Goal: Entertainment & Leisure: Browse casually

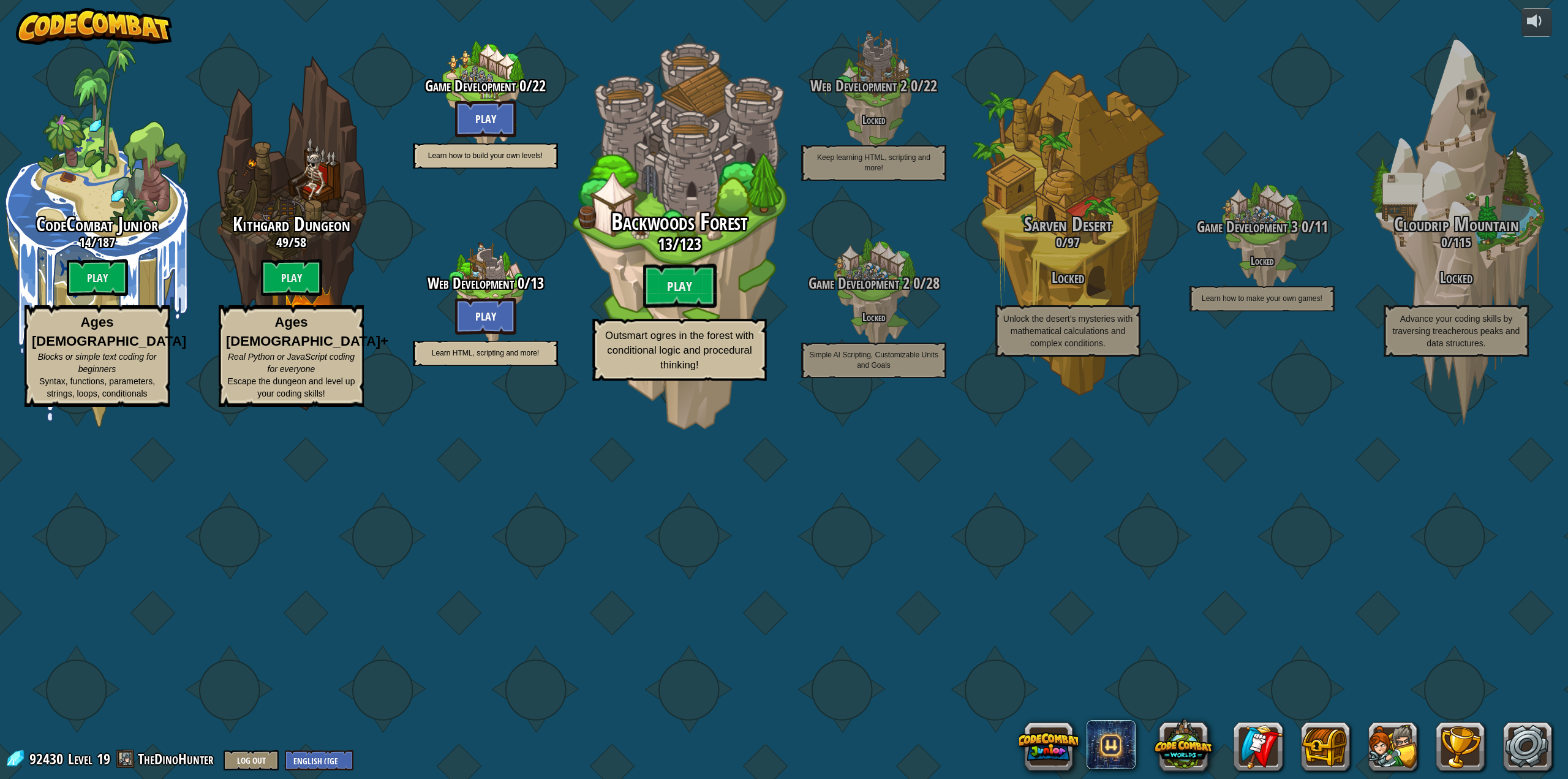
click at [667, 238] on span "Backwoods Forest" at bounding box center [679, 221] width 136 height 32
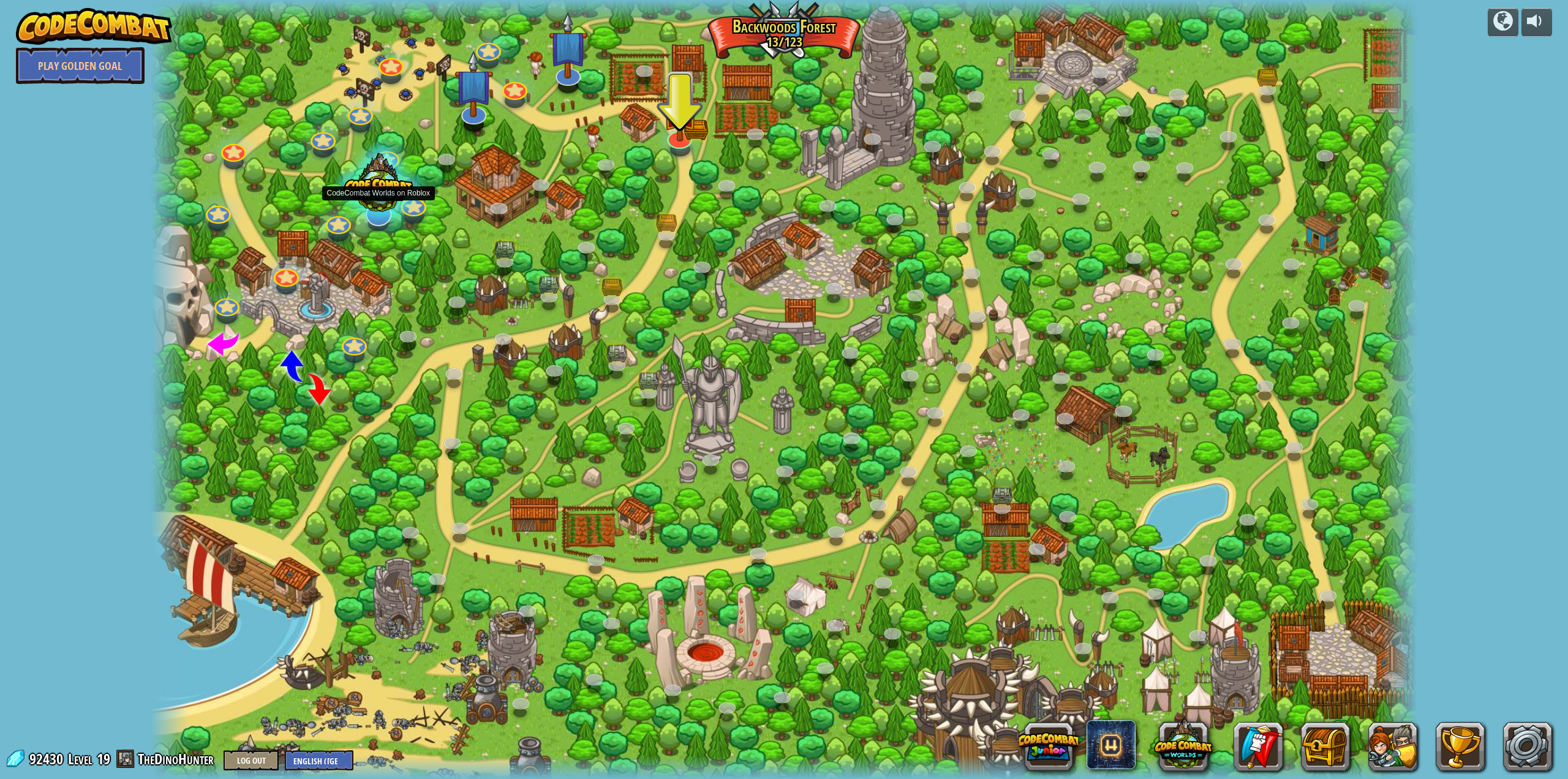
click at [380, 191] on div at bounding box center [378, 186] width 94 height 89
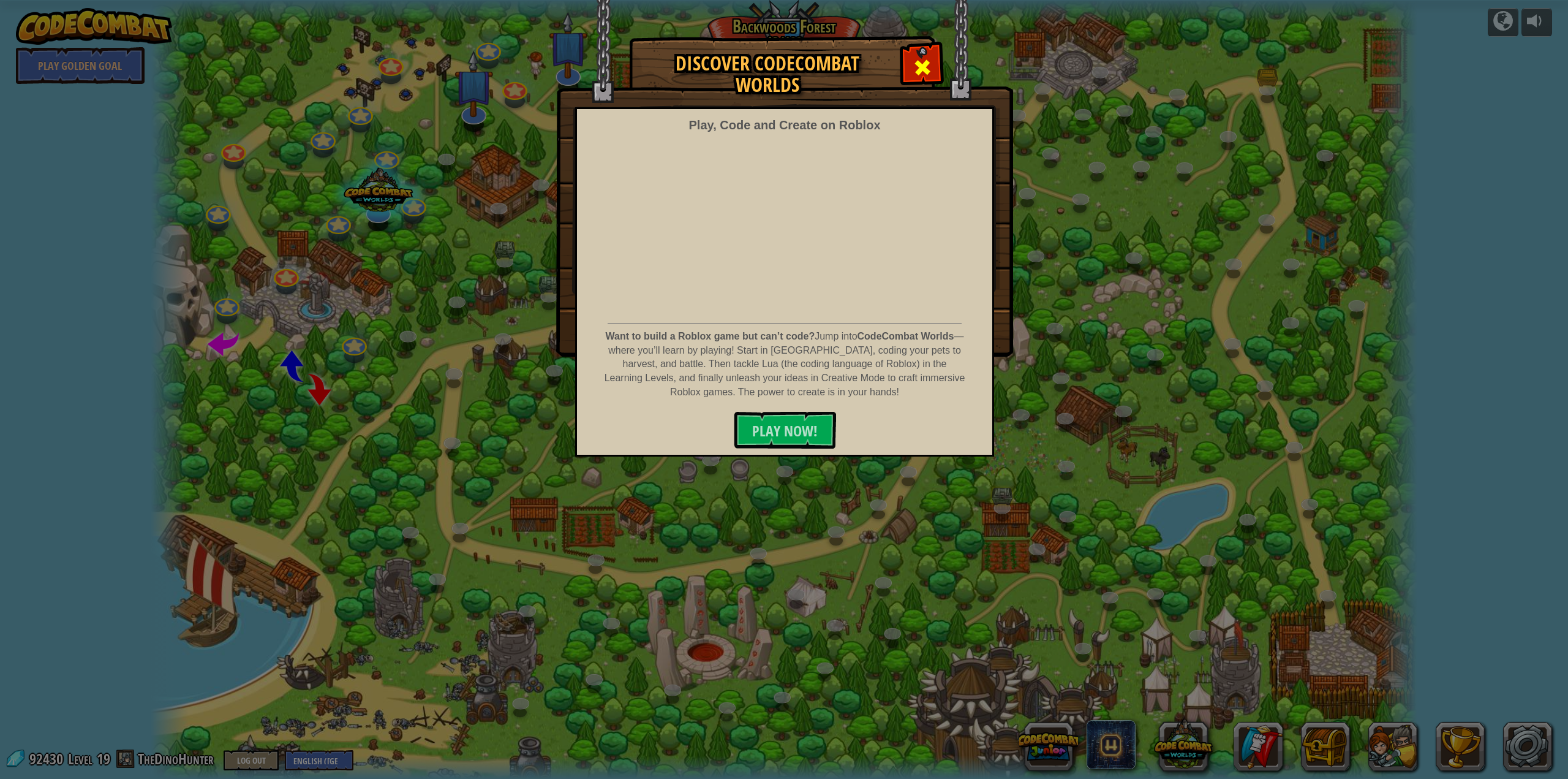
click at [924, 66] on span at bounding box center [923, 68] width 20 height 20
